Goal: Task Accomplishment & Management: Use online tool/utility

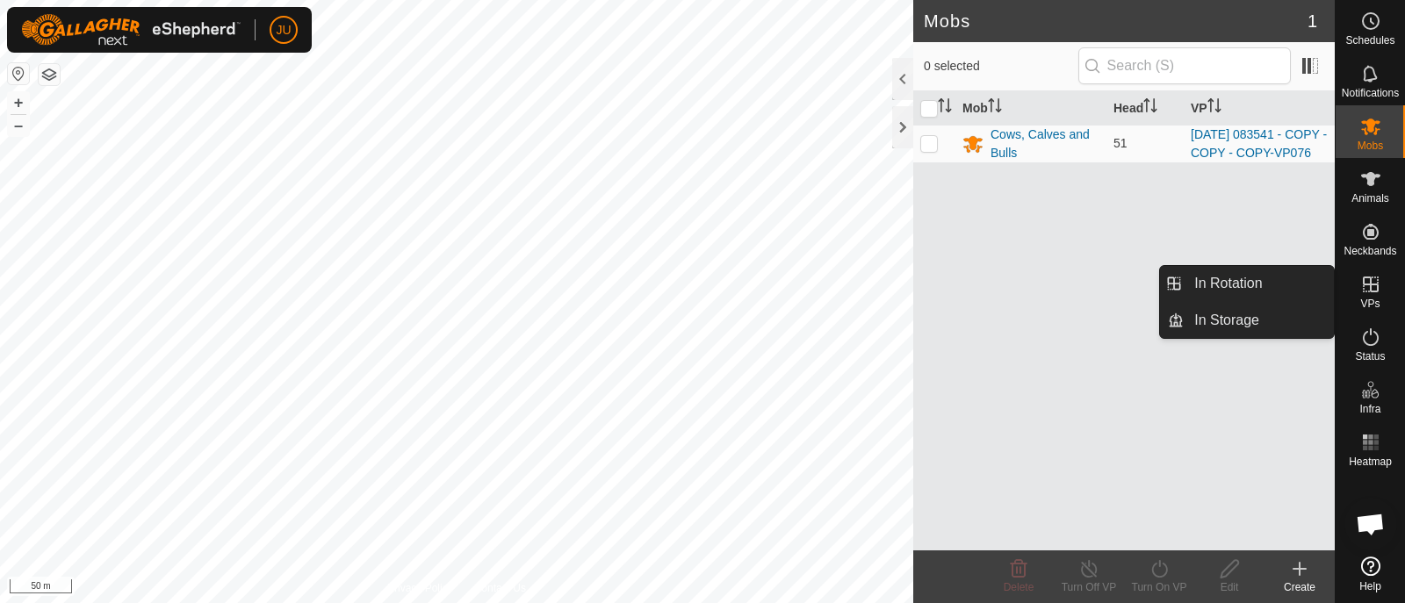
click at [1376, 281] on icon at bounding box center [1370, 284] width 21 height 21
click at [1243, 281] on link "In Rotation" at bounding box center [1259, 283] width 150 height 35
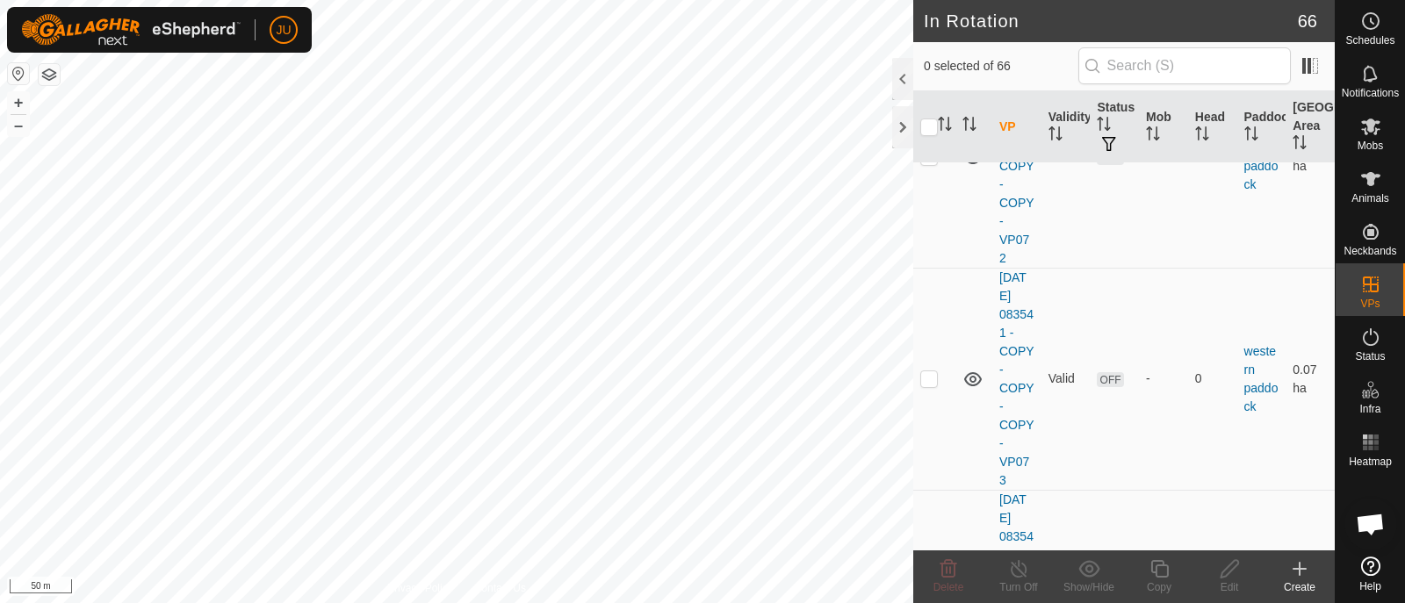
scroll to position [14267, 0]
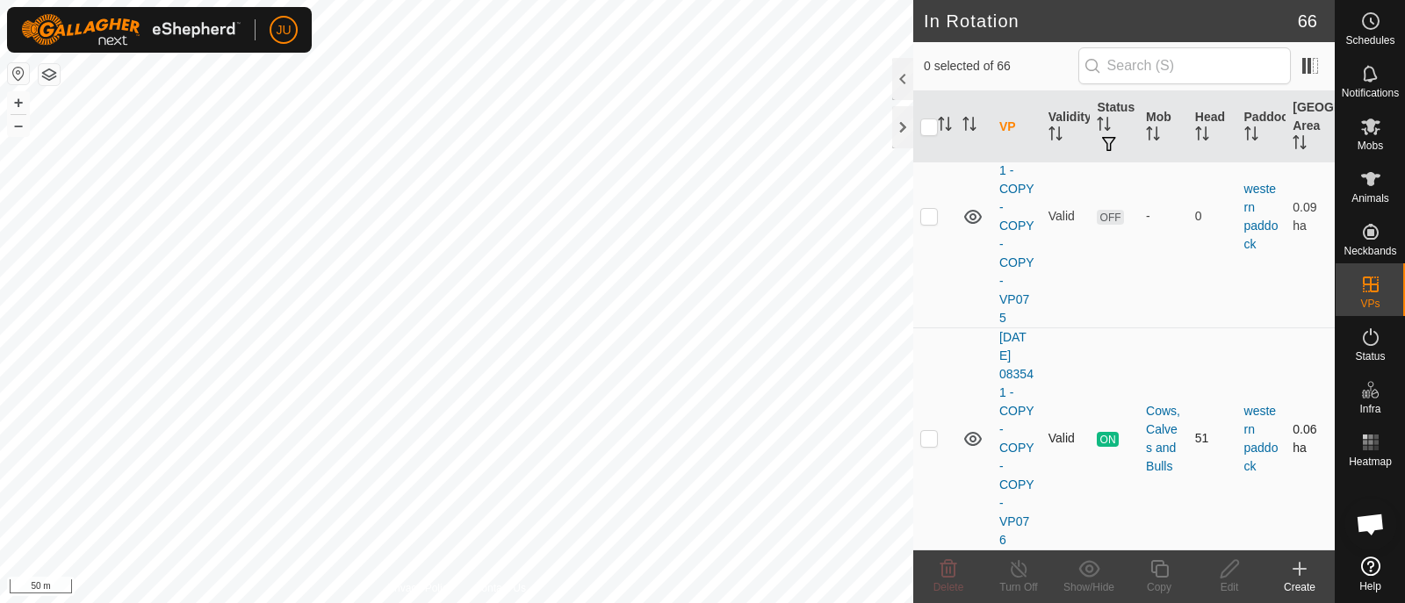
click at [930, 438] on p-checkbox at bounding box center [929, 438] width 18 height 14
checkbox input "true"
click at [1152, 572] on icon at bounding box center [1159, 569] width 18 height 18
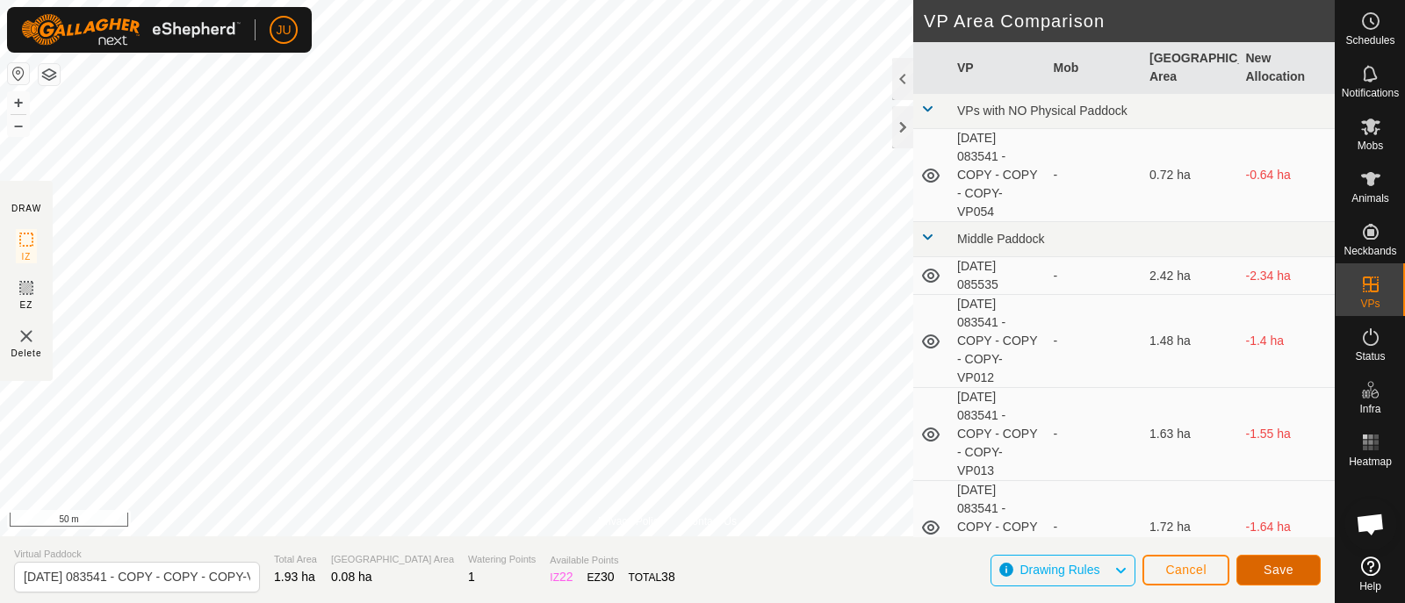
click at [1284, 566] on span "Save" at bounding box center [1278, 570] width 30 height 14
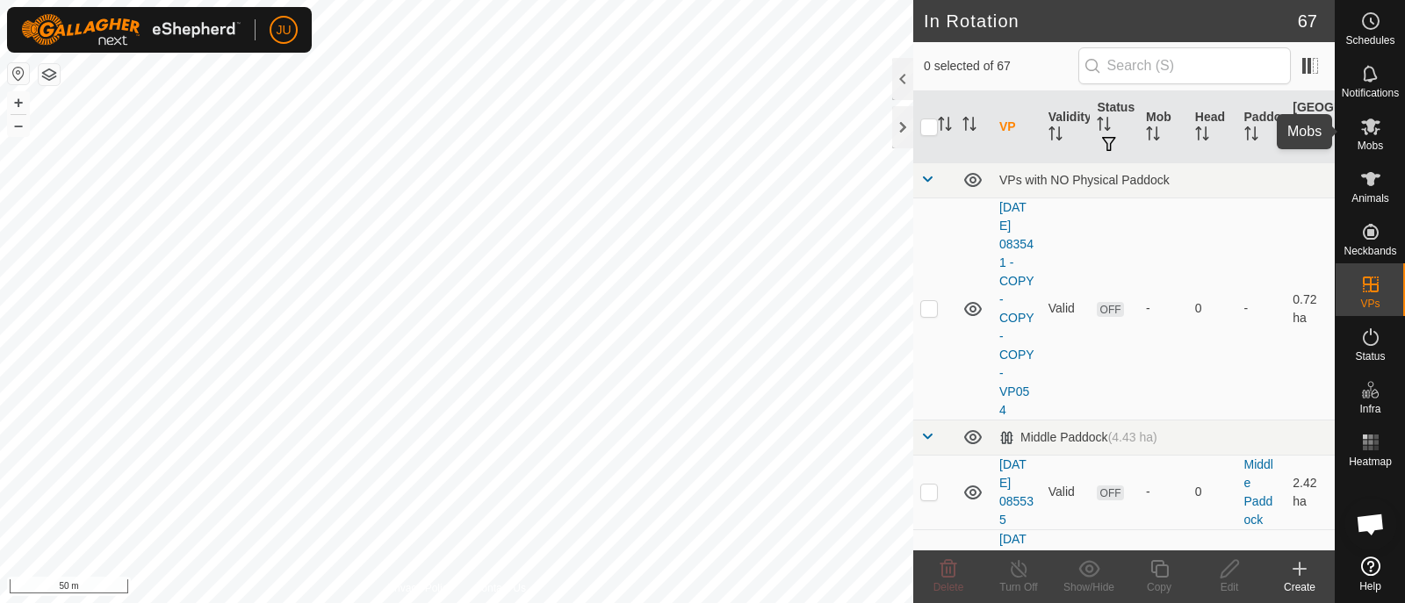
click at [1376, 129] on icon at bounding box center [1370, 127] width 19 height 17
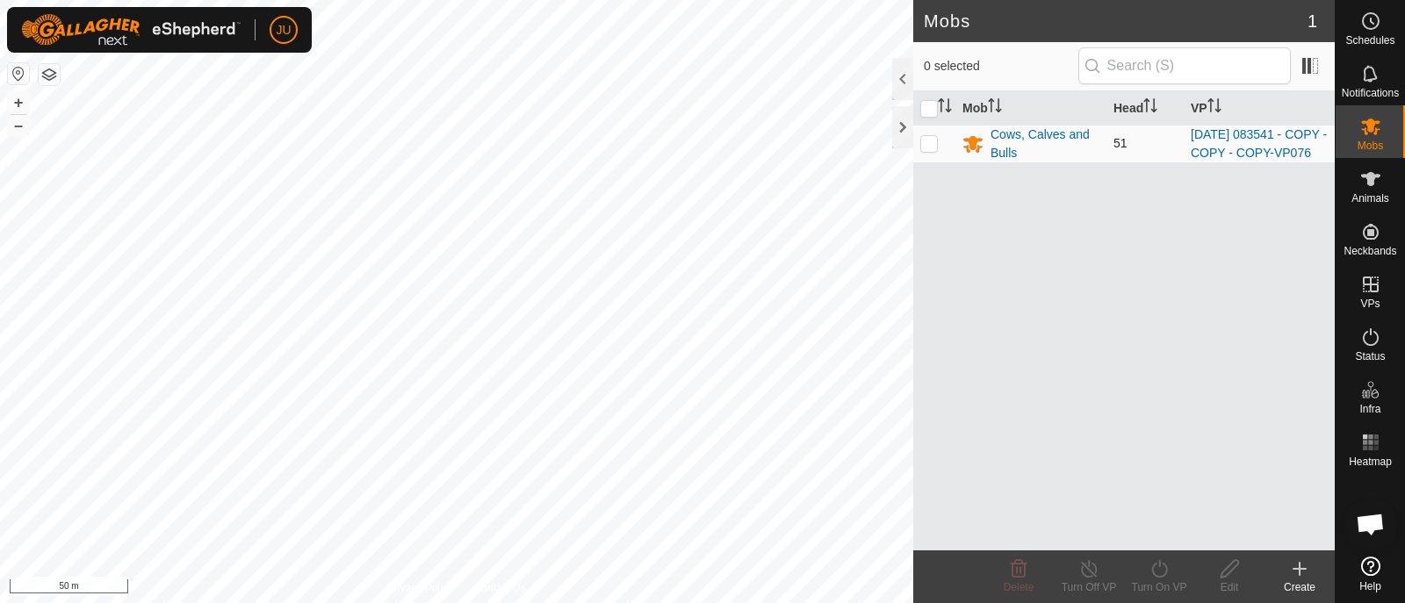
click at [931, 150] on p-checkbox at bounding box center [929, 143] width 18 height 14
checkbox input "true"
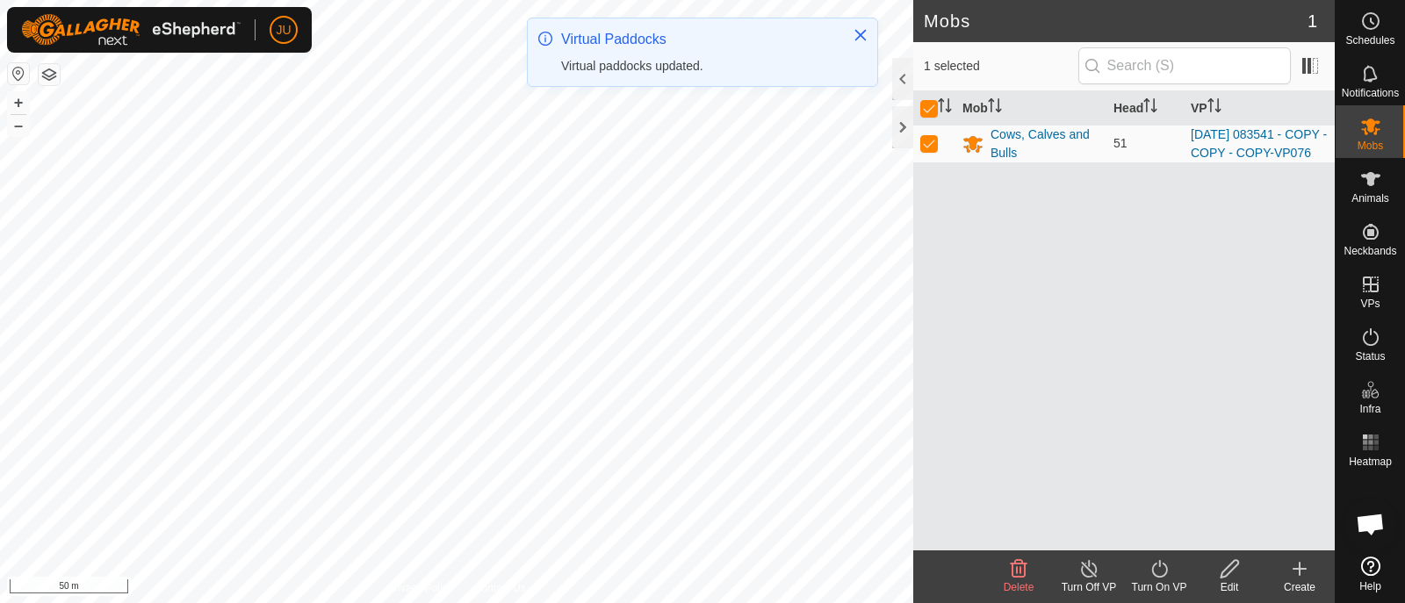
click at [1155, 569] on icon at bounding box center [1159, 568] width 22 height 21
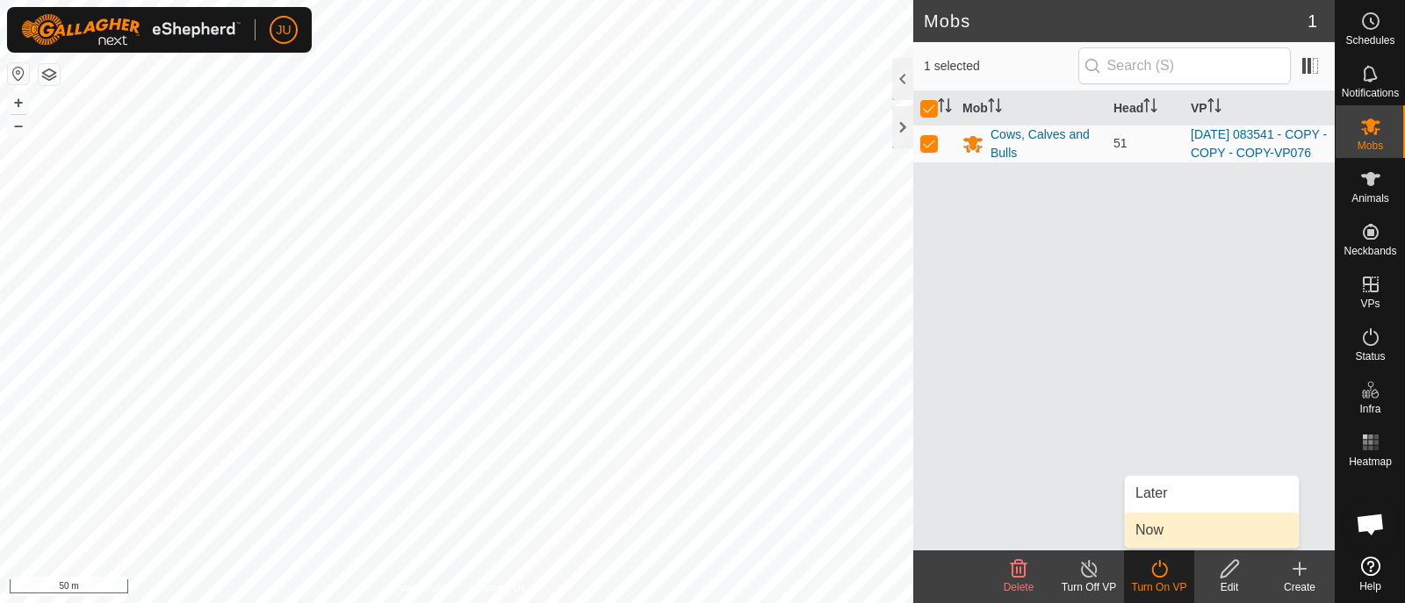
click at [1156, 526] on link "Now" at bounding box center [1212, 530] width 174 height 35
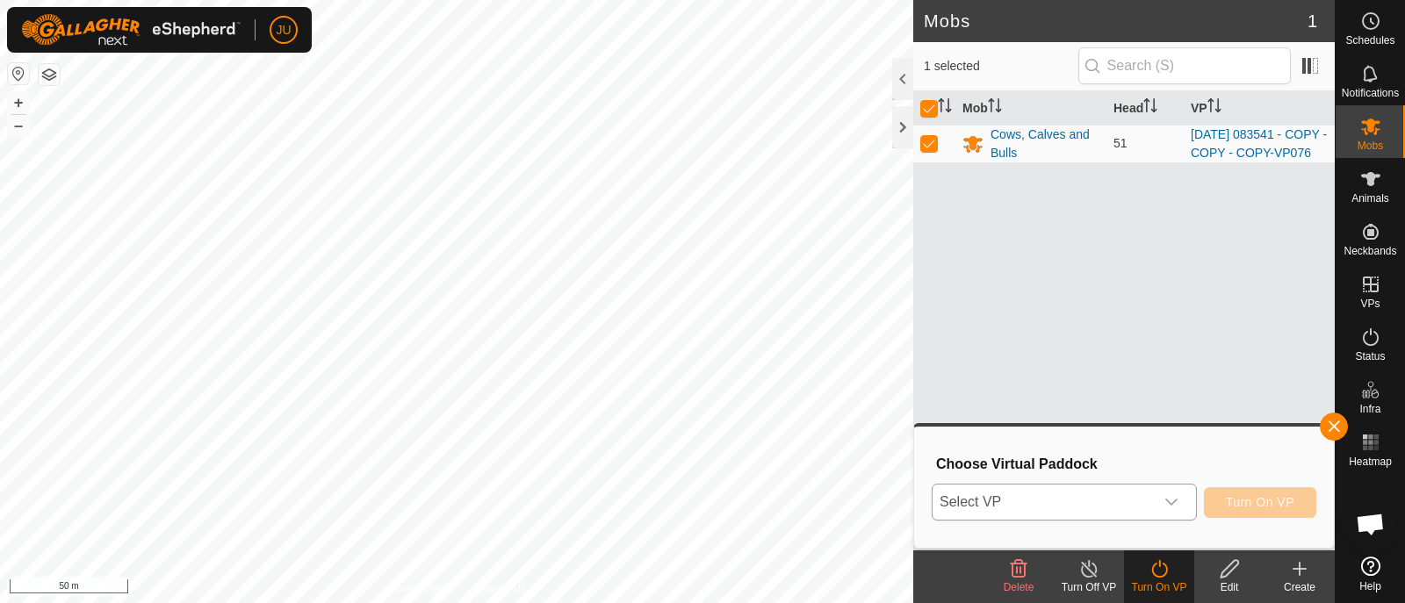
click at [1184, 502] on div "dropdown trigger" at bounding box center [1171, 502] width 35 height 35
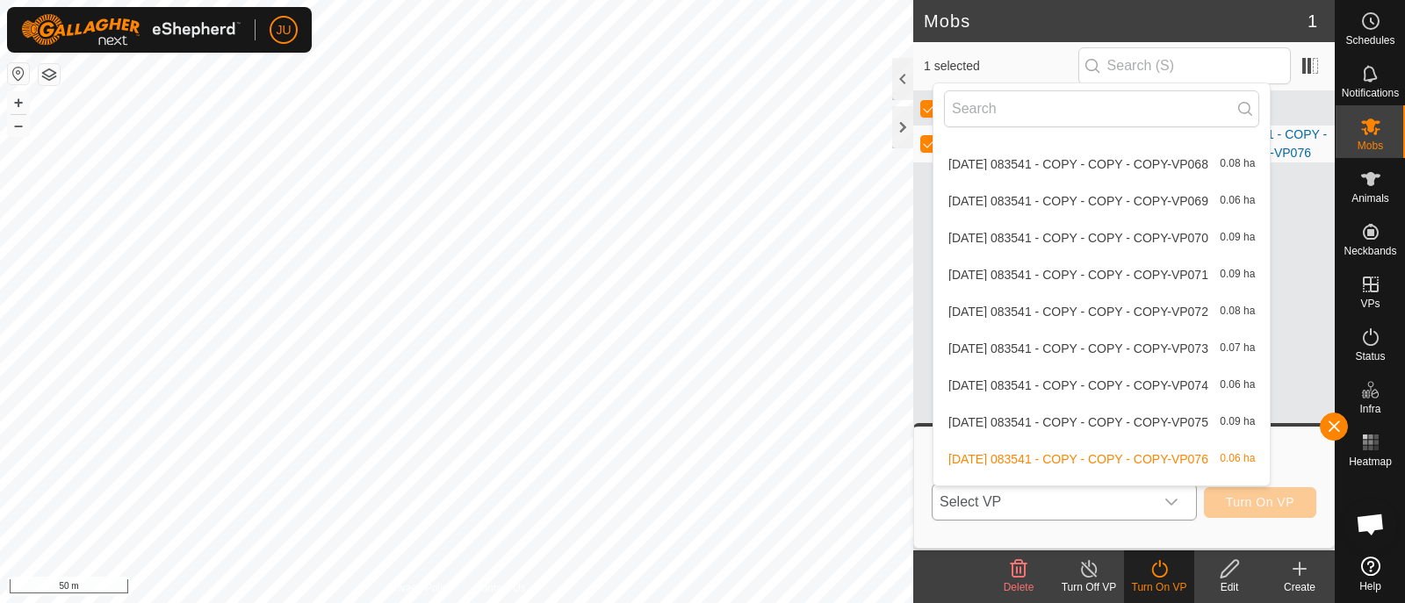
scroll to position [2279, 0]
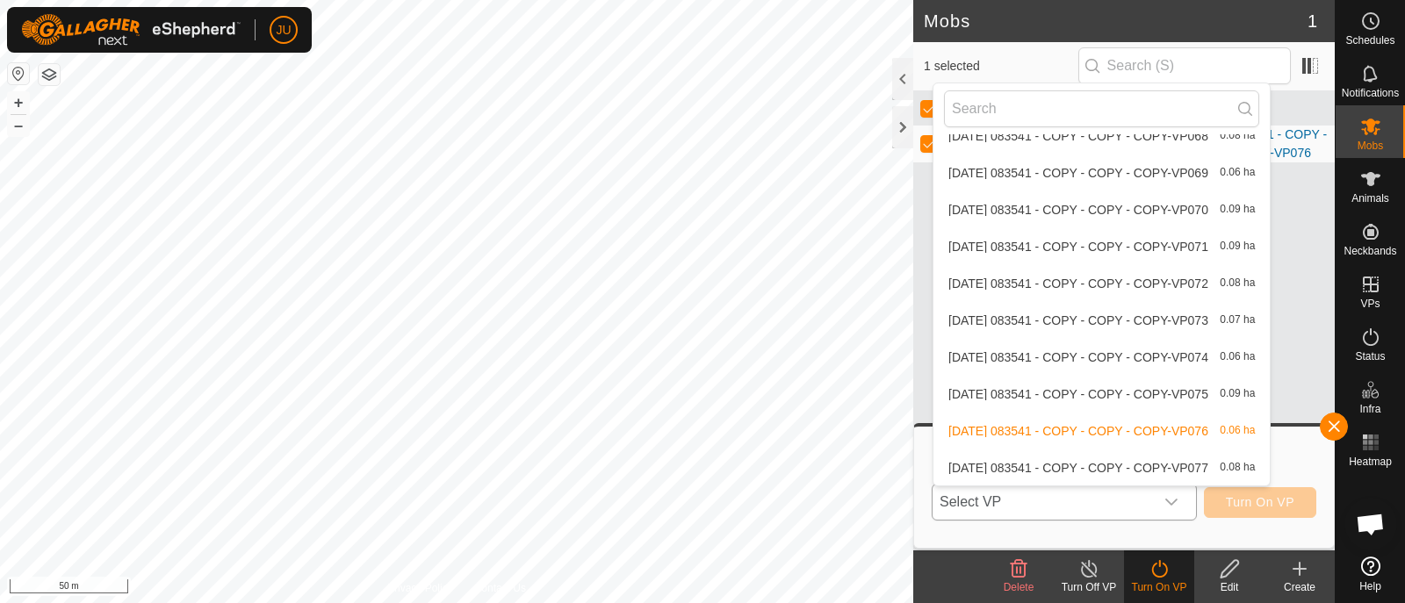
click at [1105, 464] on li "[DATE] 083541 - COPY - COPY - COPY-VP077 0.08 ha" at bounding box center [1101, 467] width 336 height 35
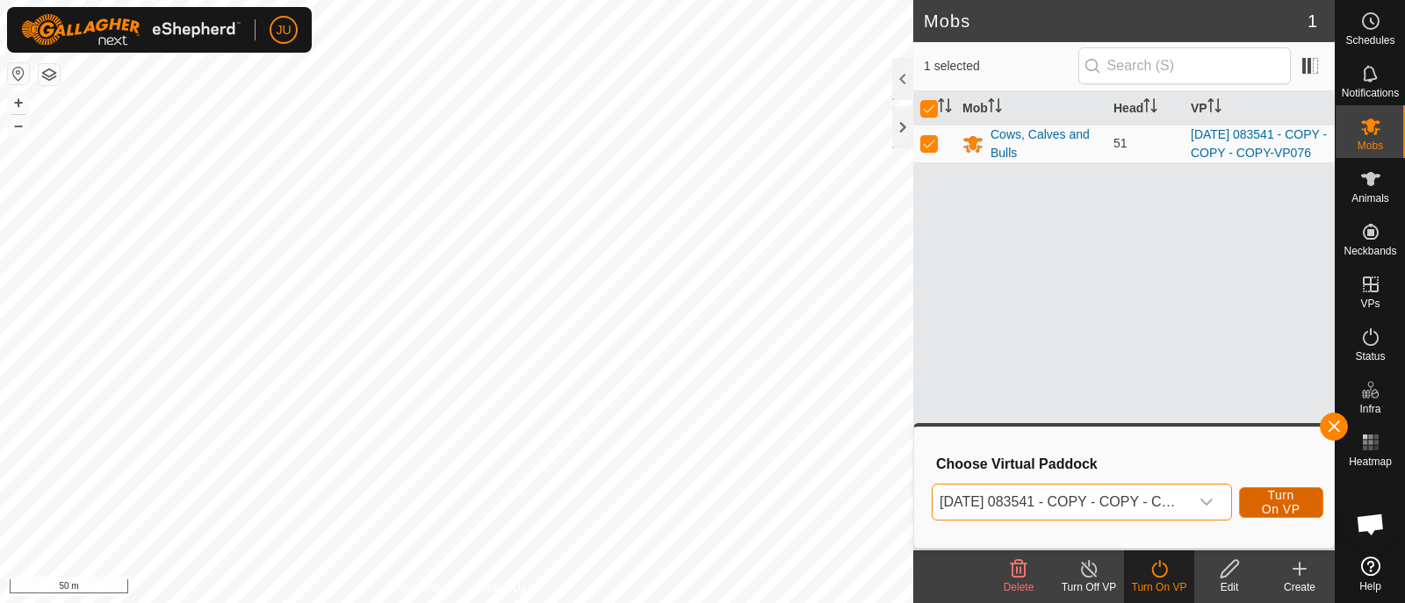
click at [1263, 499] on span "Turn On VP" at bounding box center [1281, 502] width 40 height 28
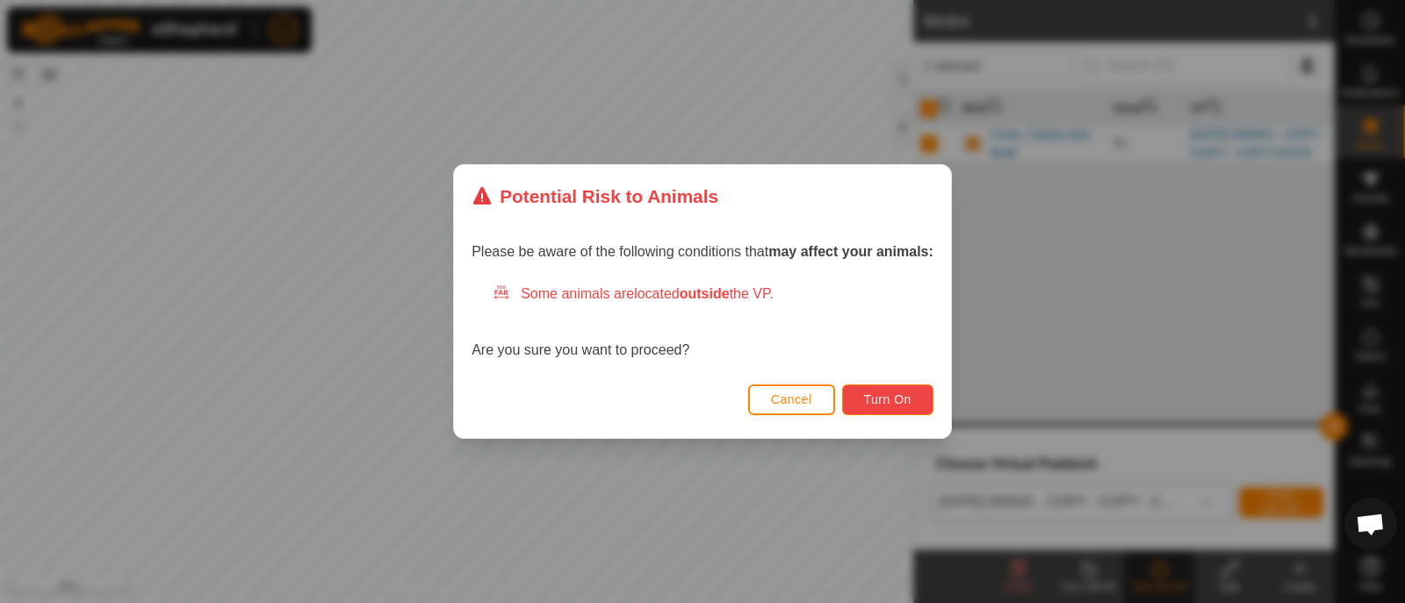
click at [906, 393] on span "Turn On" at bounding box center [887, 399] width 47 height 14
